Goal: Information Seeking & Learning: Find specific fact

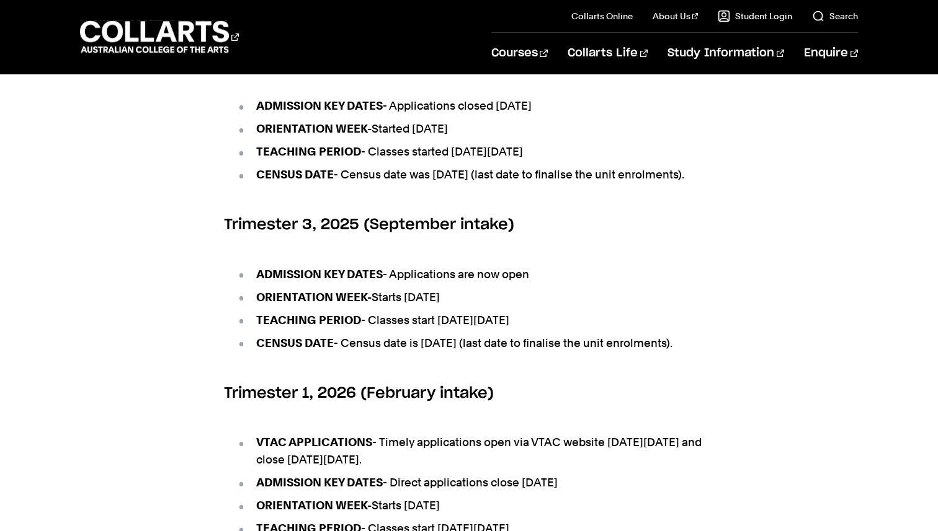
scroll to position [575, 0]
drag, startPoint x: 505, startPoint y: 339, endPoint x: 534, endPoint y: 339, distance: 29.1
click at [534, 329] on li "TEACHING PERIOD - Classes start [DATE][DATE]" at bounding box center [474, 319] width 477 height 17
drag, startPoint x: 504, startPoint y: 338, endPoint x: 525, endPoint y: 338, distance: 21.1
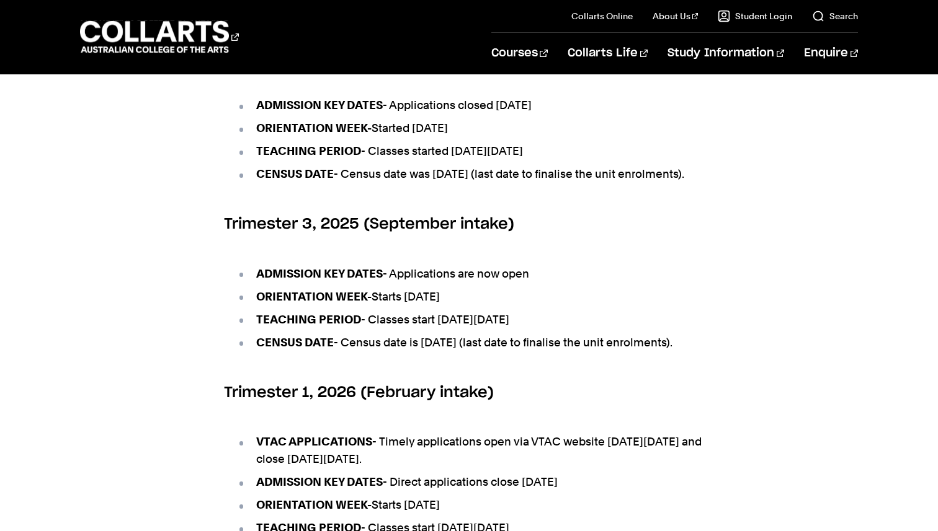
click at [525, 329] on li "TEACHING PERIOD - Classes start [DATE][DATE]" at bounding box center [474, 319] width 477 height 17
click at [524, 329] on li "TEACHING PERIOD - Classes start [DATE][DATE]" at bounding box center [474, 319] width 477 height 17
drag, startPoint x: 503, startPoint y: 338, endPoint x: 518, endPoint y: 338, distance: 14.9
click at [518, 329] on li "TEACHING PERIOD - Classes start [DATE][DATE]" at bounding box center [474, 319] width 477 height 17
